Goal: Information Seeking & Learning: Check status

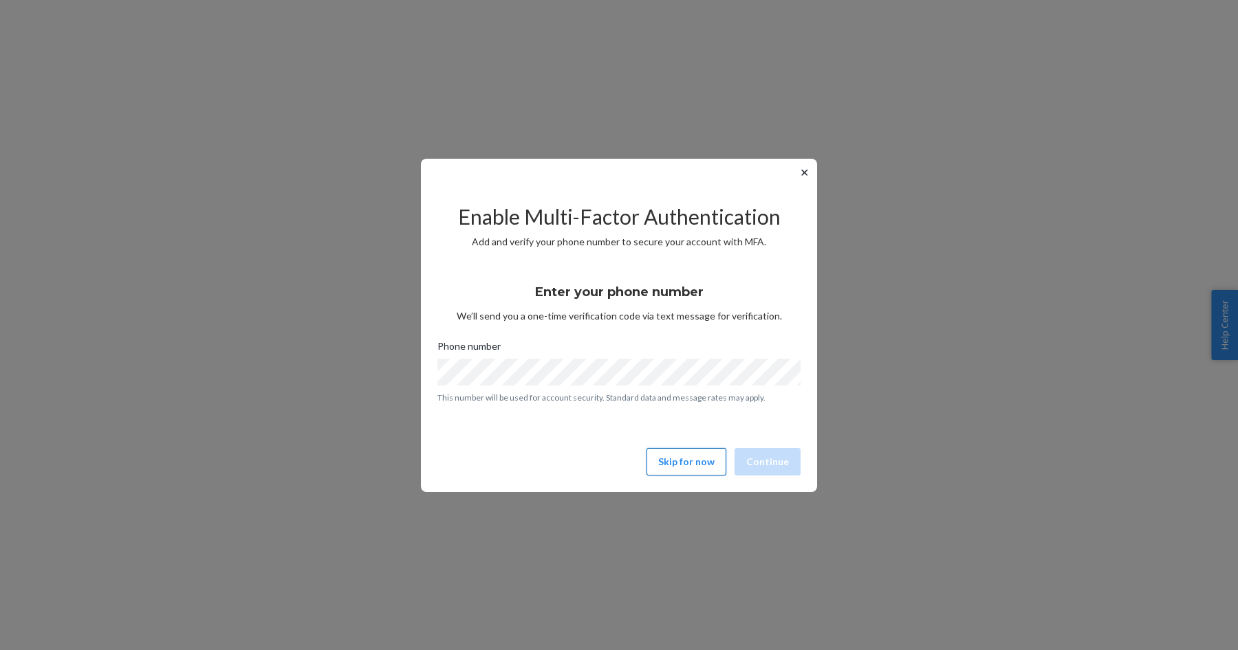
click at [680, 454] on button "Skip for now" at bounding box center [686, 462] width 80 height 28
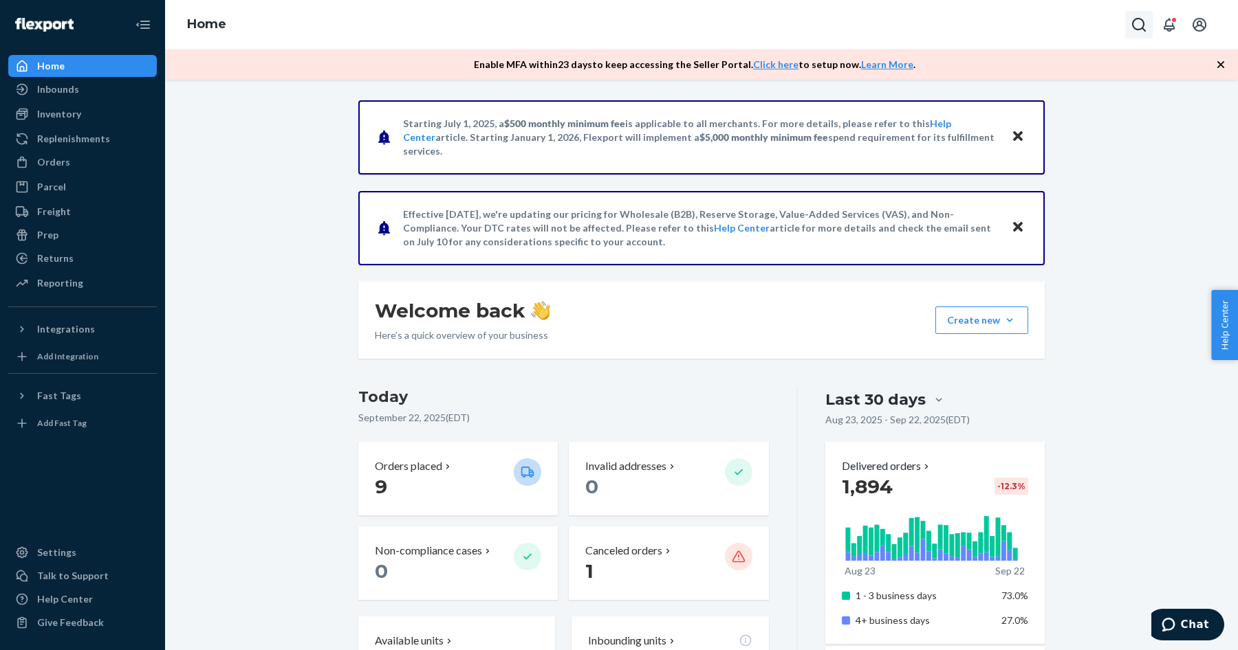
click at [1142, 19] on icon "Open Search Box" at bounding box center [1138, 25] width 17 height 17
type input "[EMAIL_ADDRESS][DOMAIN_NAME]"
click at [965, 31] on input "[EMAIL_ADDRESS][DOMAIN_NAME]" at bounding box center [1036, 25] width 169 height 14
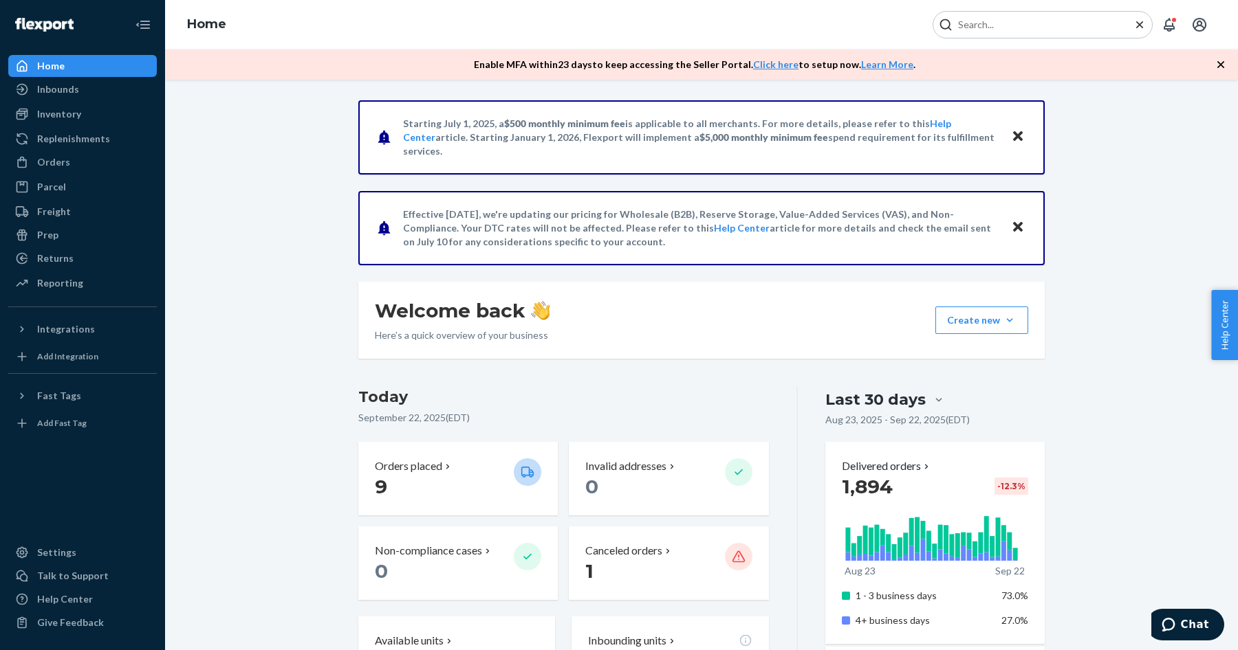
paste input "[PERSON_NAME]"
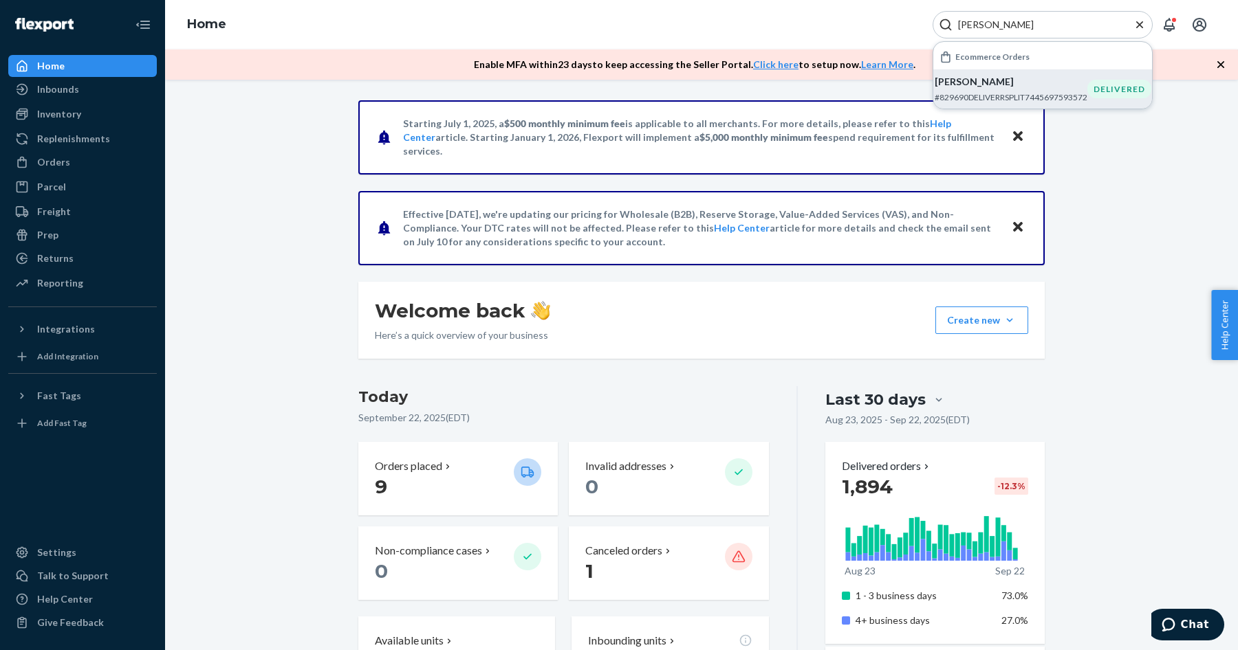
type input "[PERSON_NAME]"
click at [972, 88] on p "[PERSON_NAME]" at bounding box center [1010, 82] width 153 height 14
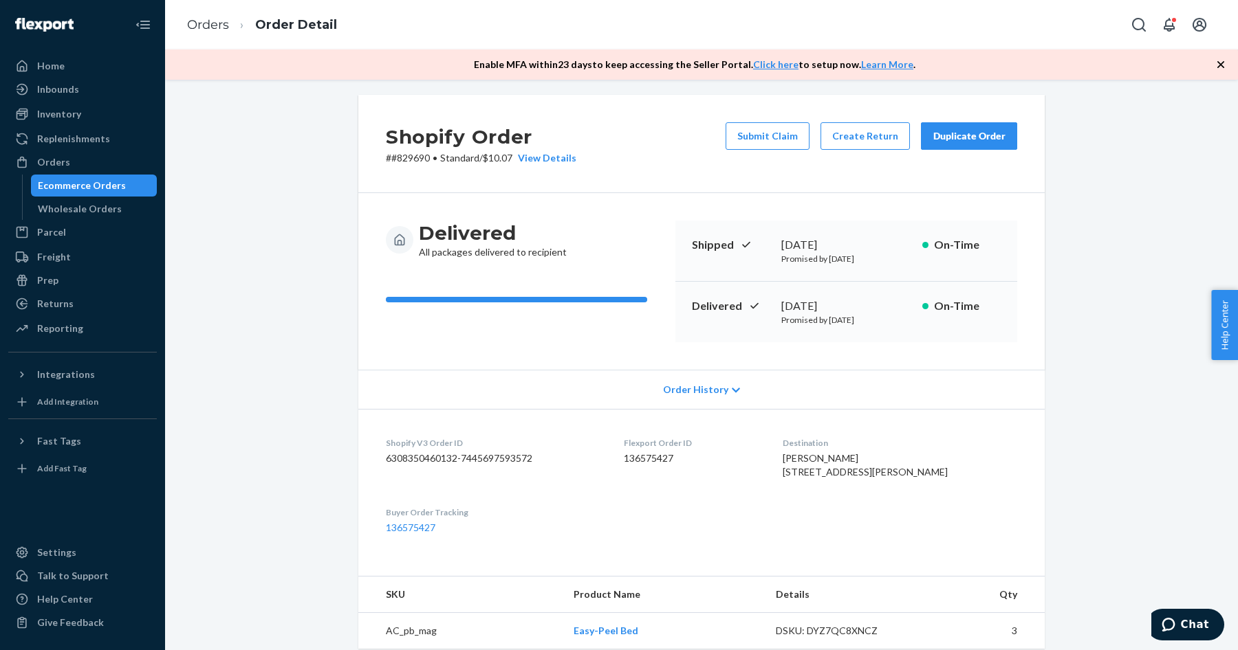
scroll to position [4, 0]
click at [426, 348] on div "Delivered All packages delivered to recipient Shipped [DATE] Promised by [DATE]…" at bounding box center [701, 283] width 686 height 177
